Goal: Navigation & Orientation: Find specific page/section

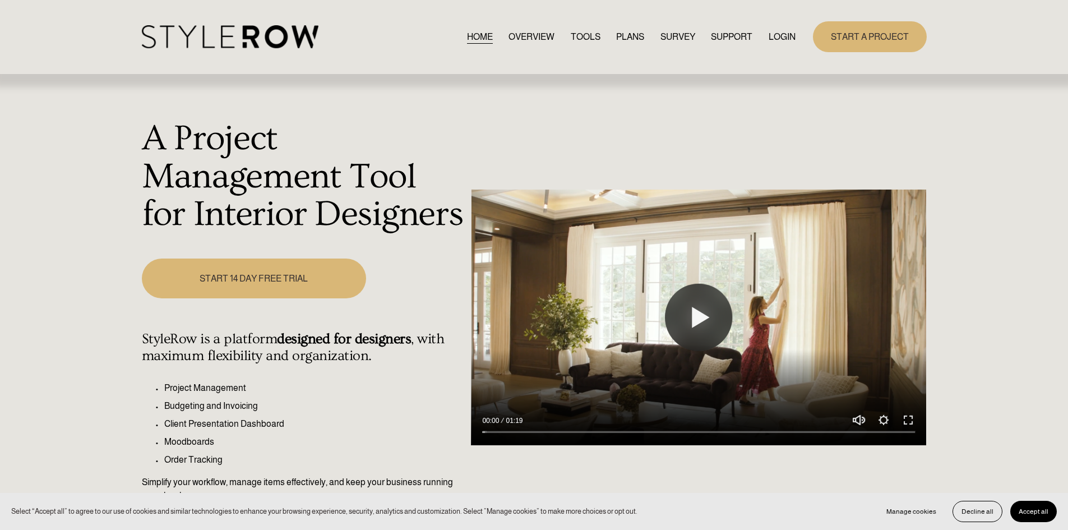
click at [777, 40] on link "LOGIN" at bounding box center [781, 36] width 27 height 15
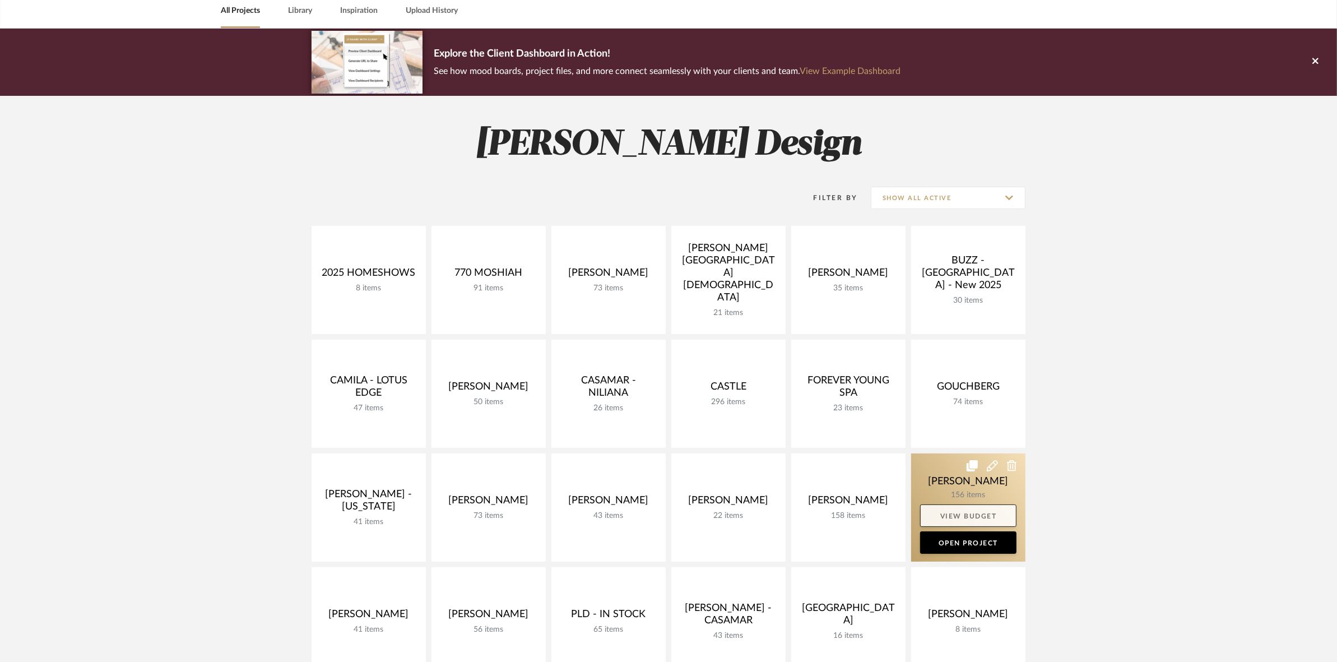
scroll to position [210, 0]
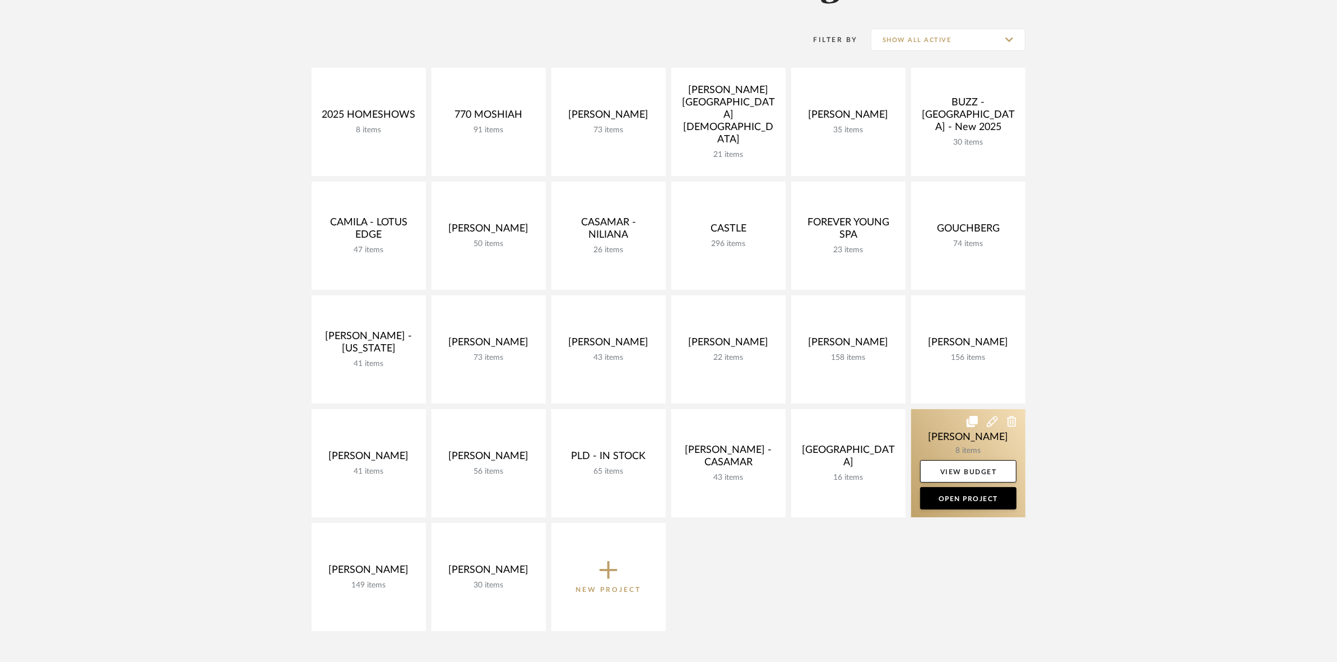
click at [939, 424] on link at bounding box center [968, 463] width 114 height 108
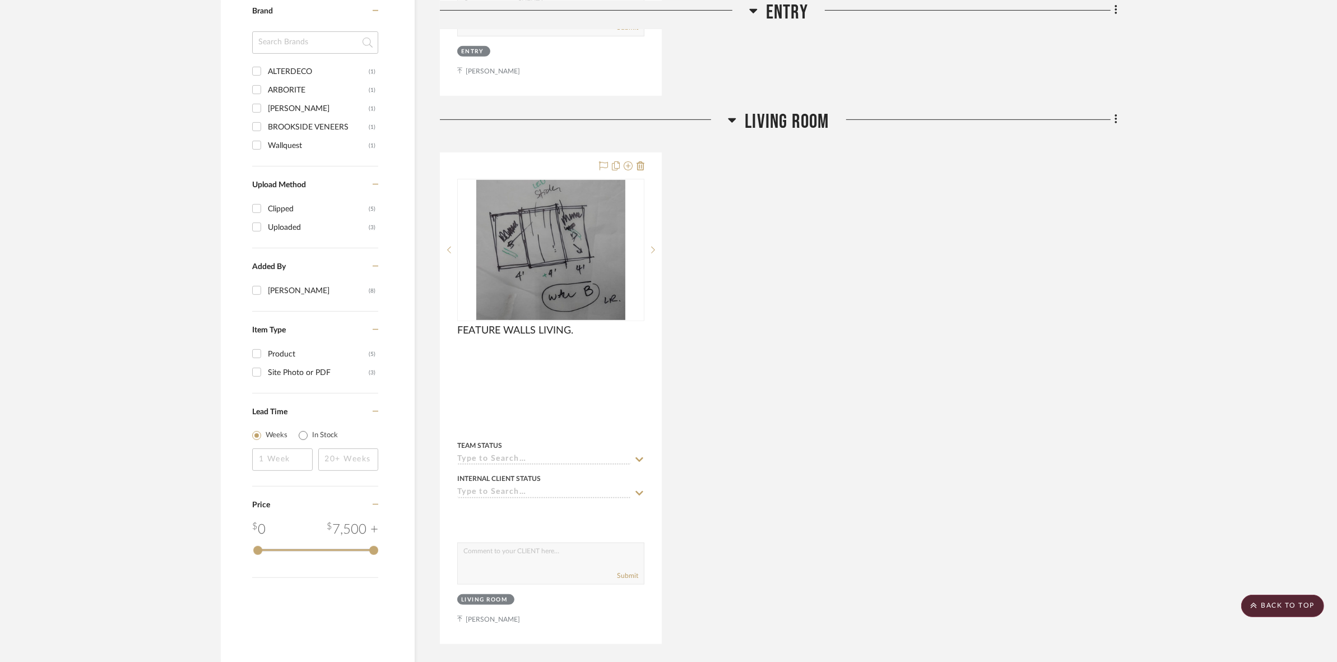
scroll to position [701, 0]
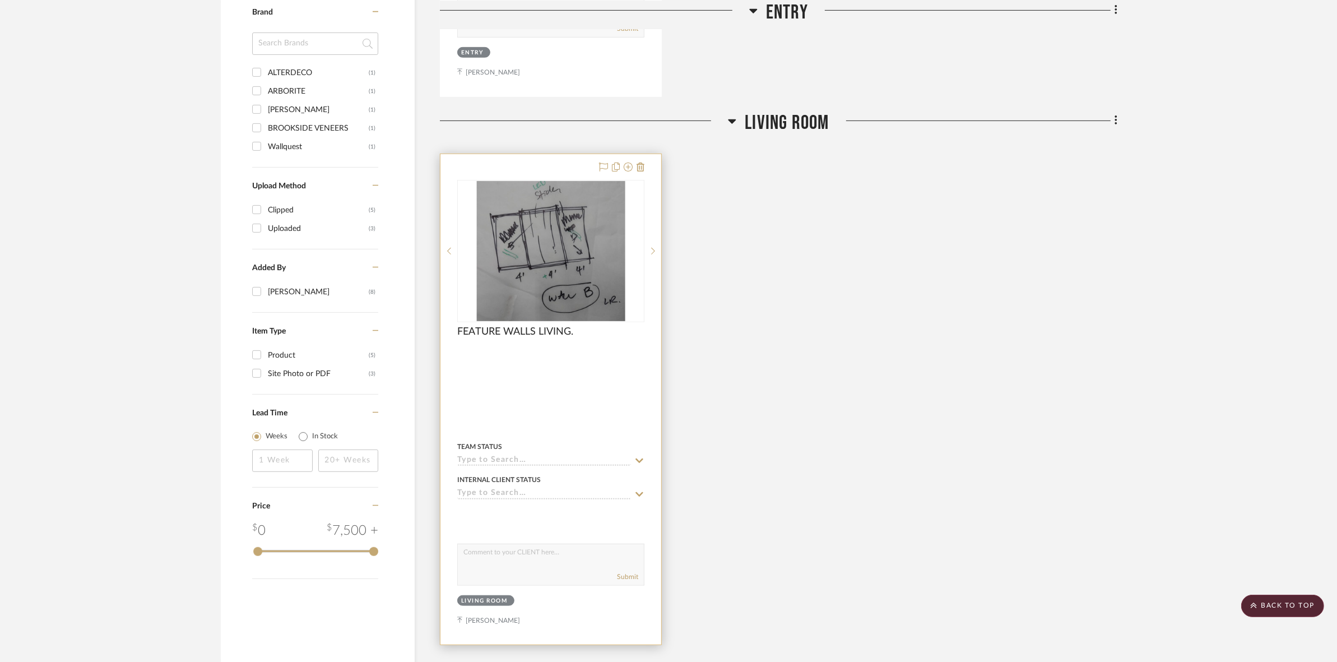
click at [0, 0] on img at bounding box center [0, 0] width 0 height 0
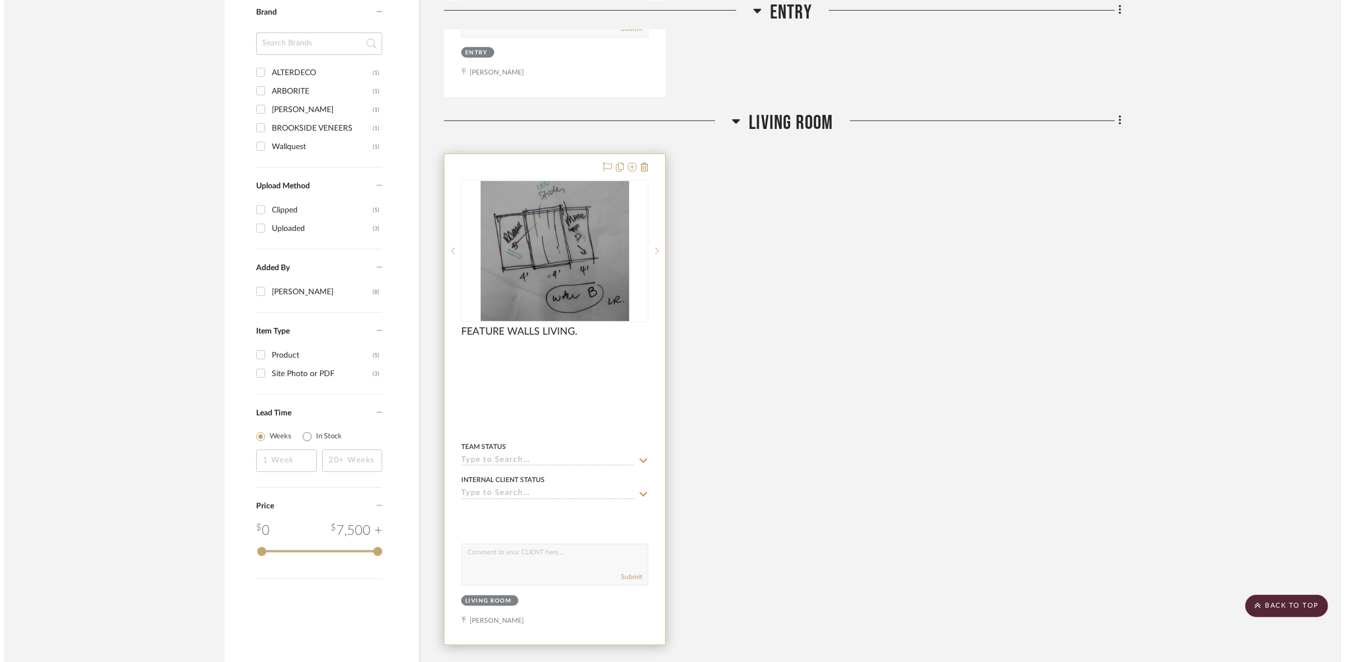
scroll to position [0, 0]
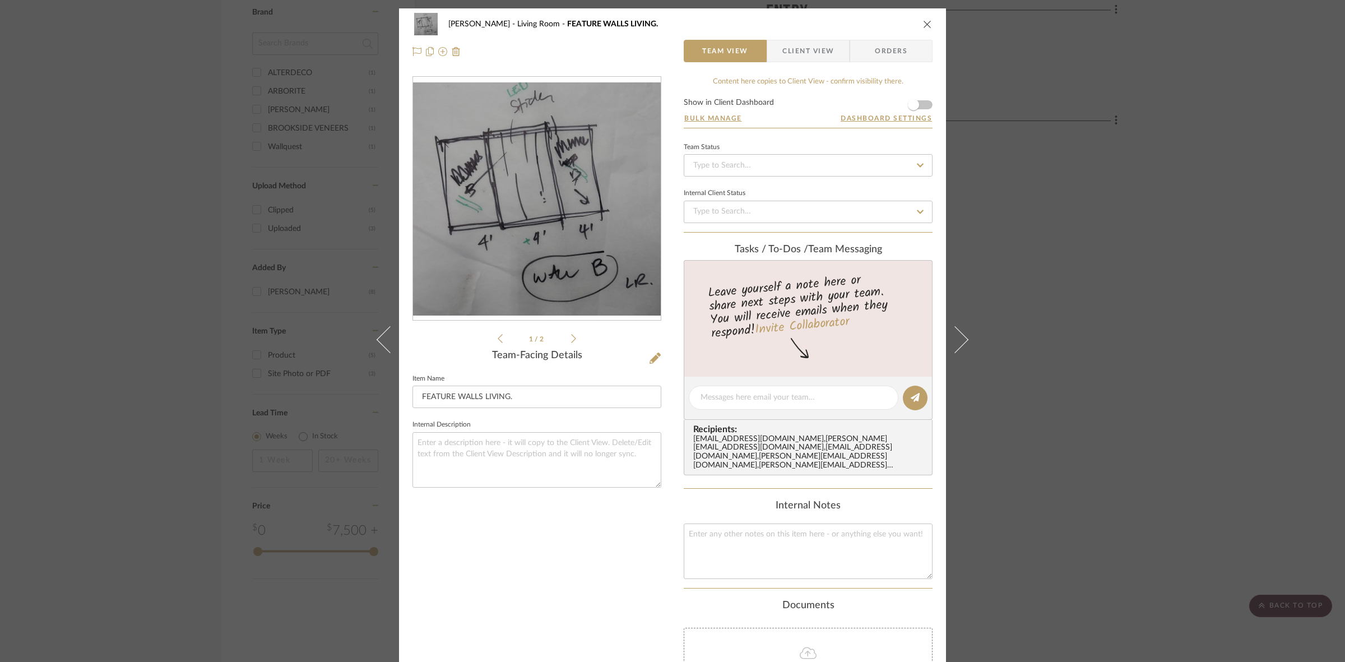
click at [571, 340] on icon at bounding box center [573, 339] width 5 height 10
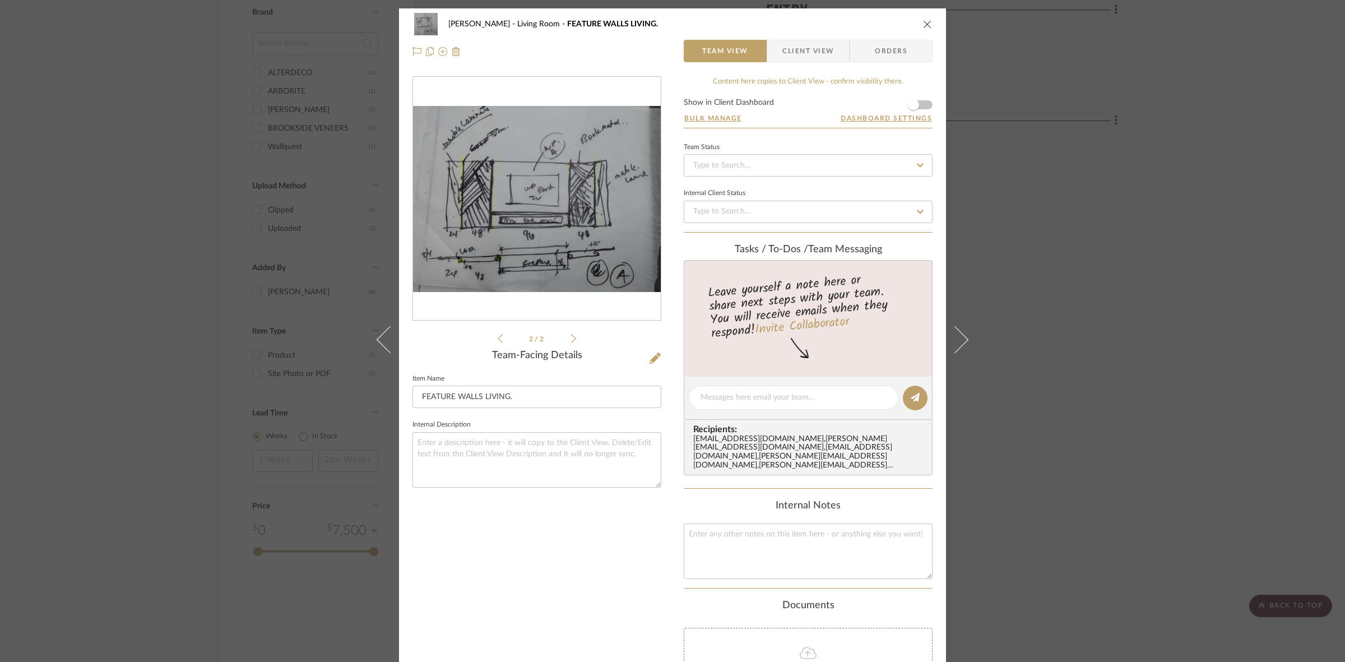
click at [567, 246] on img "1" at bounding box center [537, 199] width 248 height 186
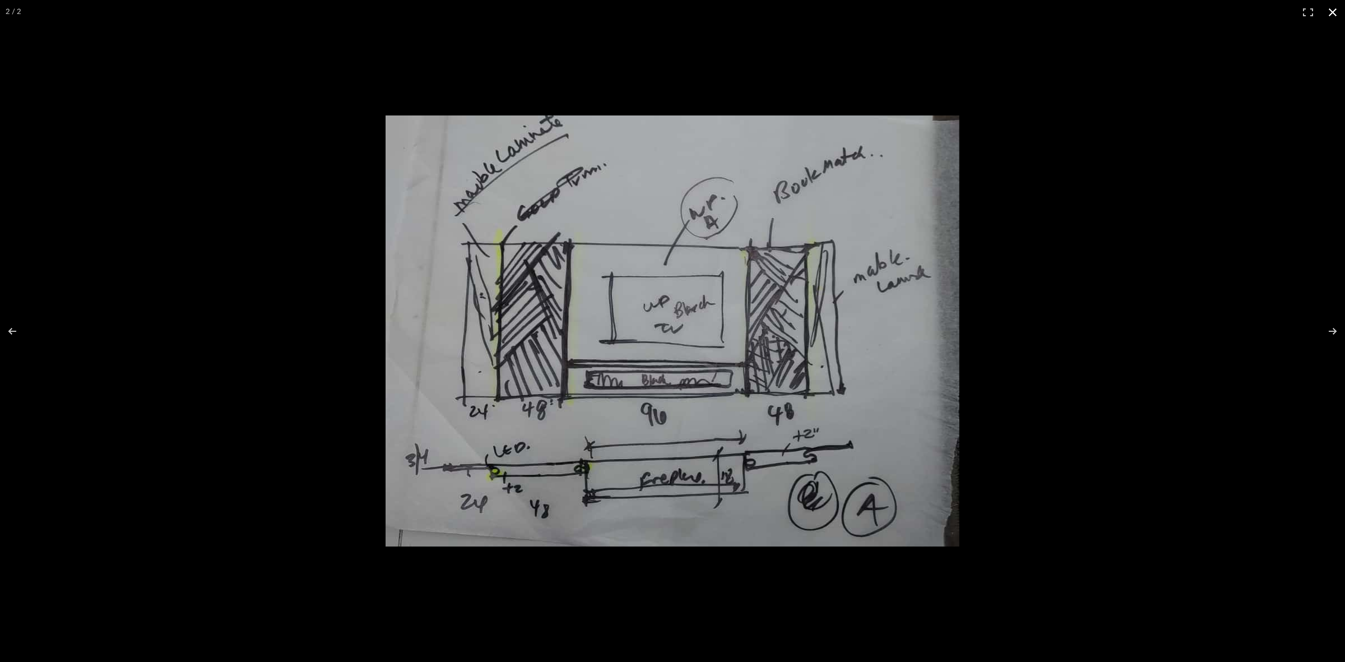
click at [1172, 351] on div at bounding box center [859, 348] width 947 height 466
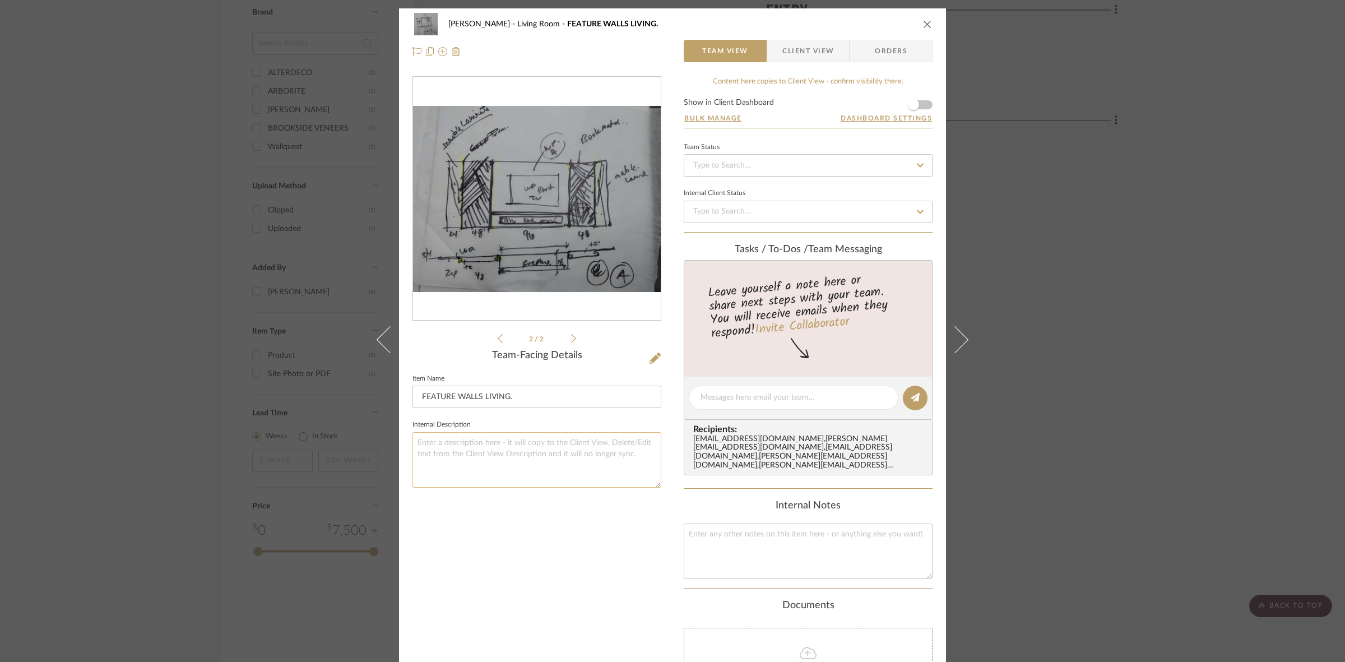
scroll to position [147, 0]
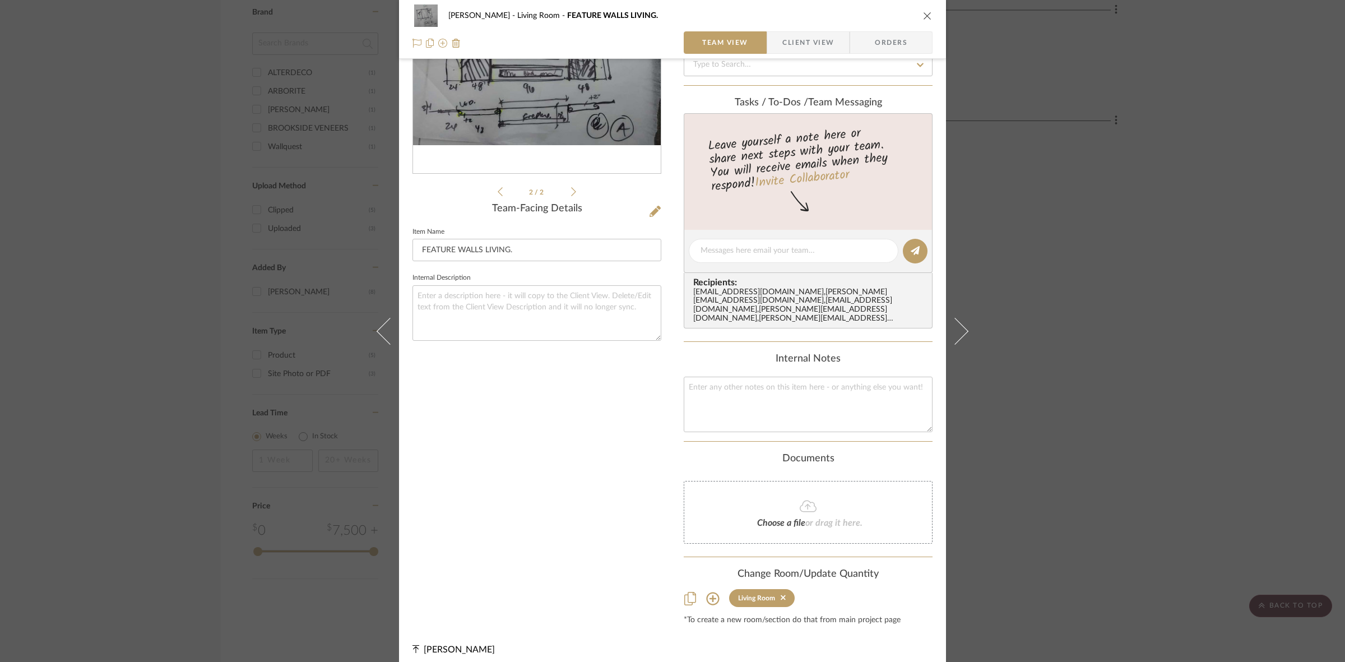
click at [1057, 298] on div "SARI COHEN Living Room FEATURE WALLS LIVING. Team View Client View Orders 2 / 2…" at bounding box center [672, 331] width 1345 height 662
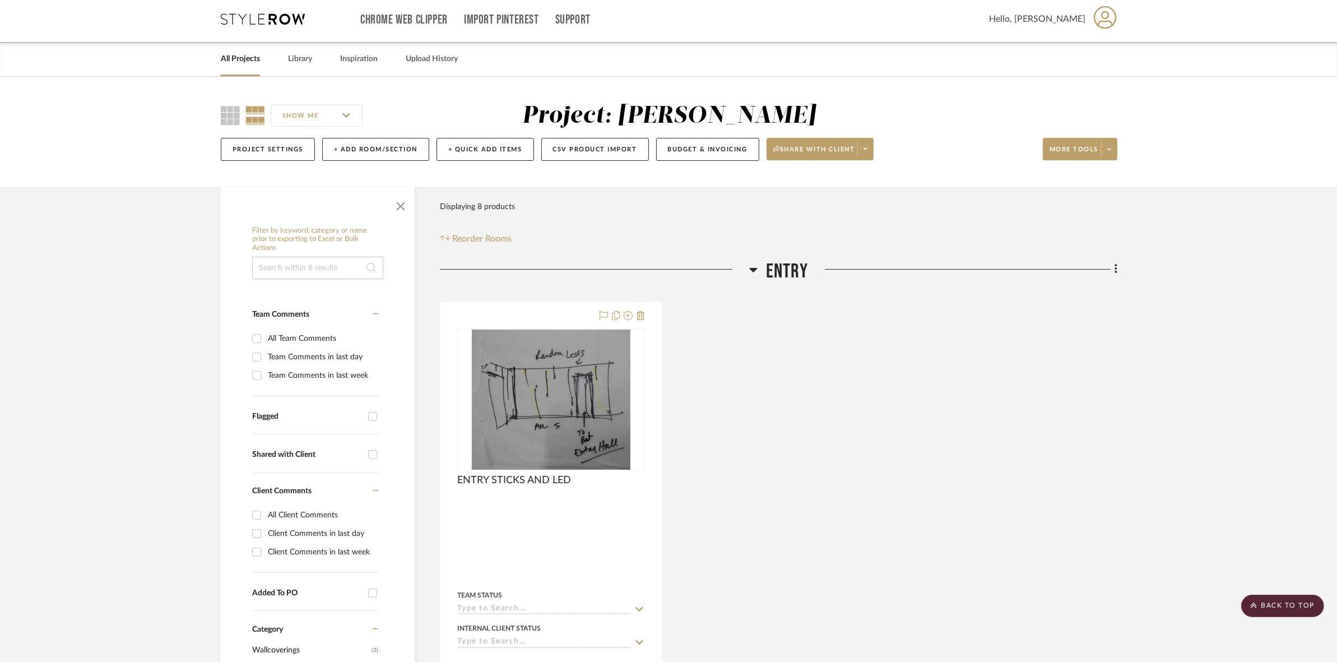
scroll to position [0, 0]
